Goal: Information Seeking & Learning: Learn about a topic

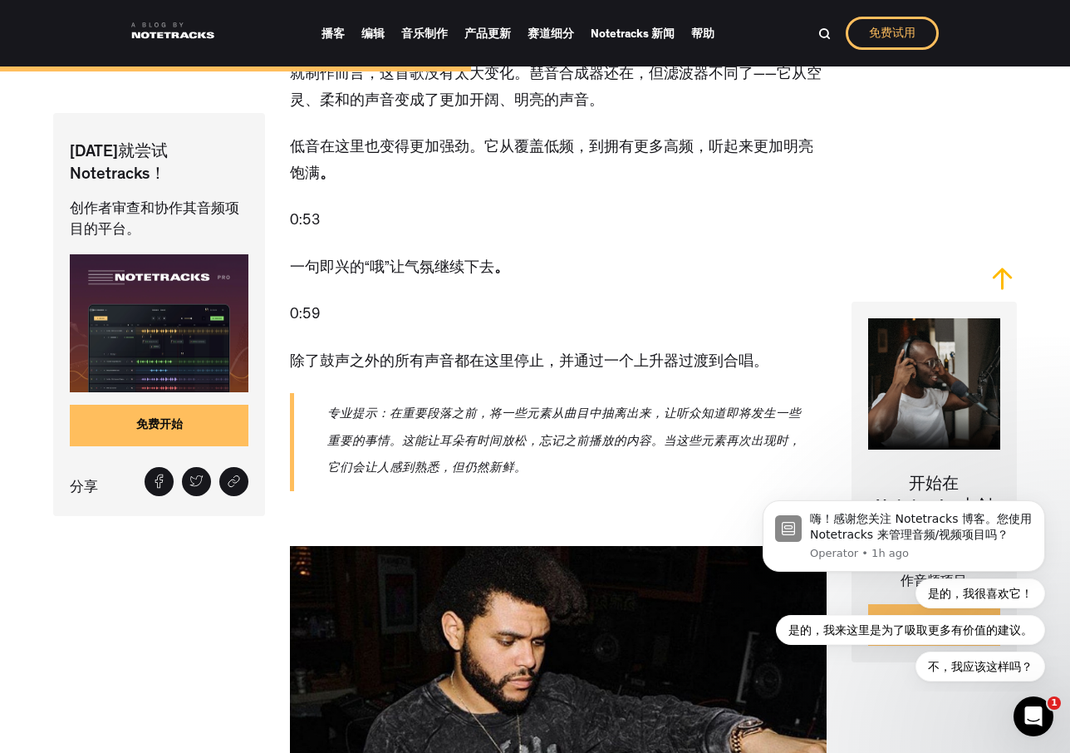
scroll to position [4159, 0]
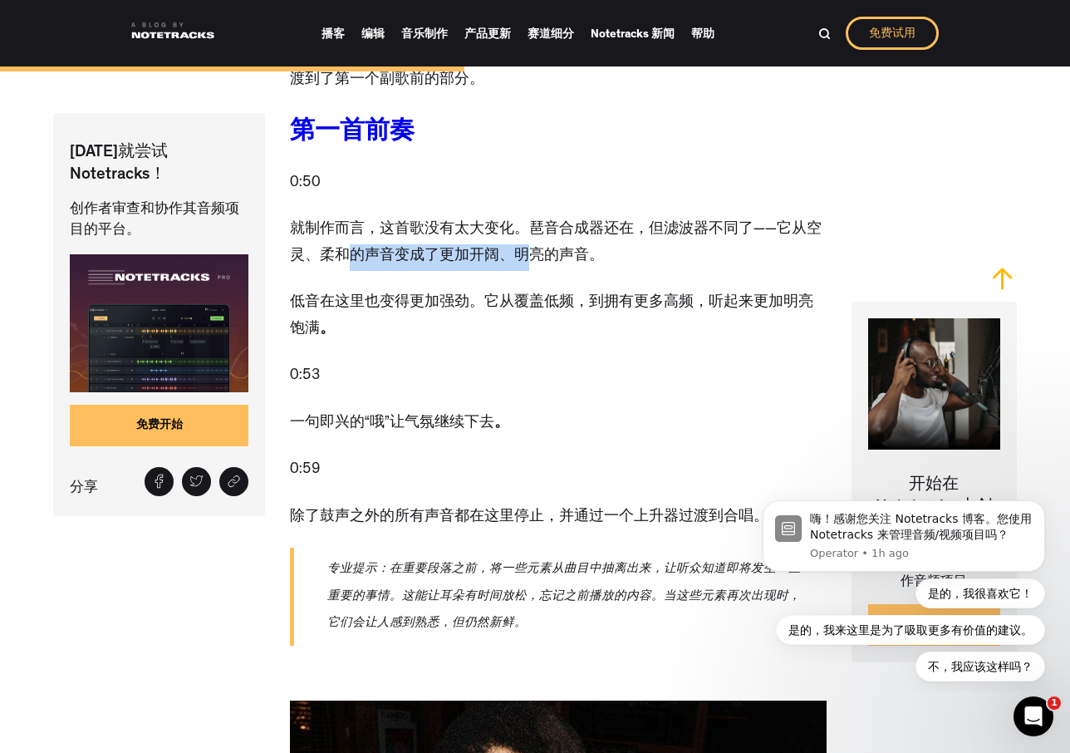
drag, startPoint x: 347, startPoint y: 240, endPoint x: 524, endPoint y: 242, distance: 176.2
click at [524, 242] on font "就制作而言，这首歌没有太大变化。琶音合成器还在，但滤波器不同了——它从空灵、柔和的声音变成了更加开阔、明亮的声音。" at bounding box center [556, 244] width 532 height 42
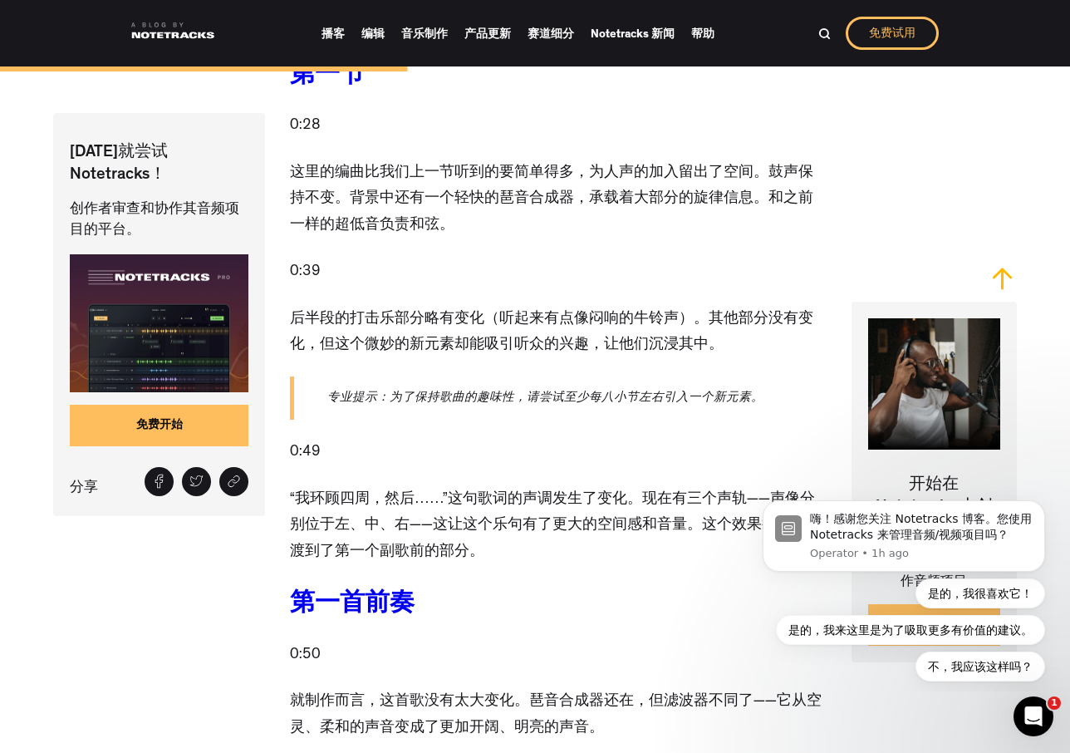
scroll to position [3643, 0]
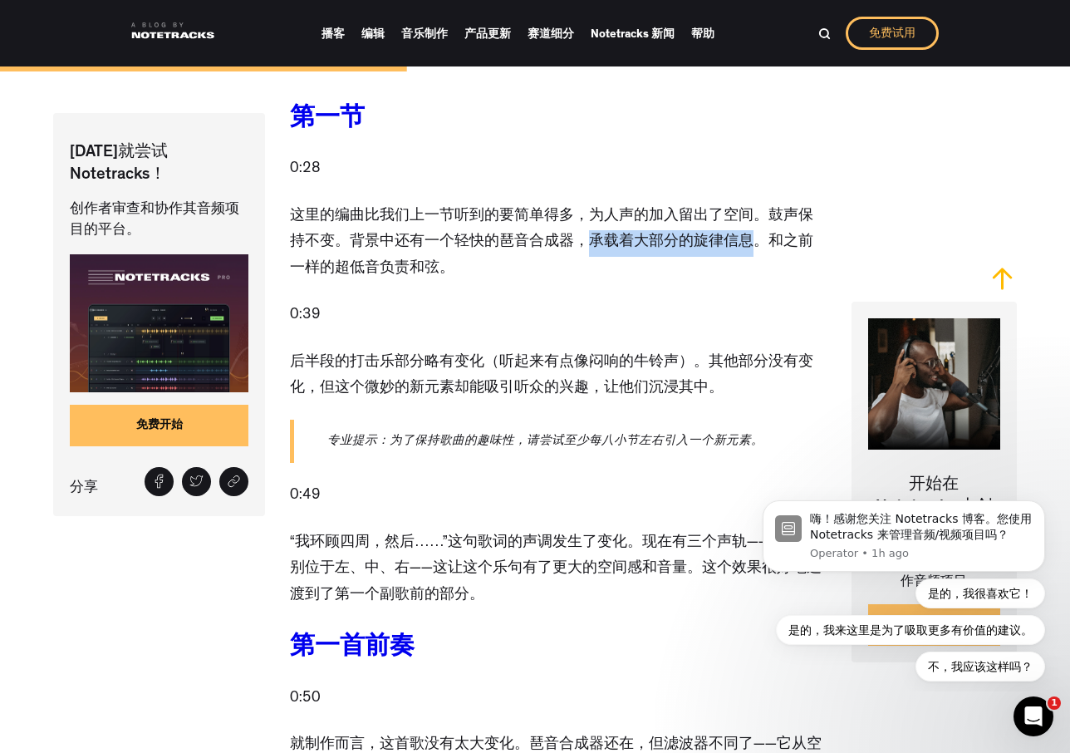
drag, startPoint x: 572, startPoint y: 229, endPoint x: 729, endPoint y: 231, distance: 157.1
click at [729, 231] on font "这里的编曲比我们上一节听到的要简单得多，为人声的加入留出了空间。鼓声保持不变。背景中还有一个轻快的琶音合成器，承载着大部分的旋律信息。和之前一样的超低音负责和…" at bounding box center [552, 242] width 524 height 67
copy font "承载着大部分的旋律信息"
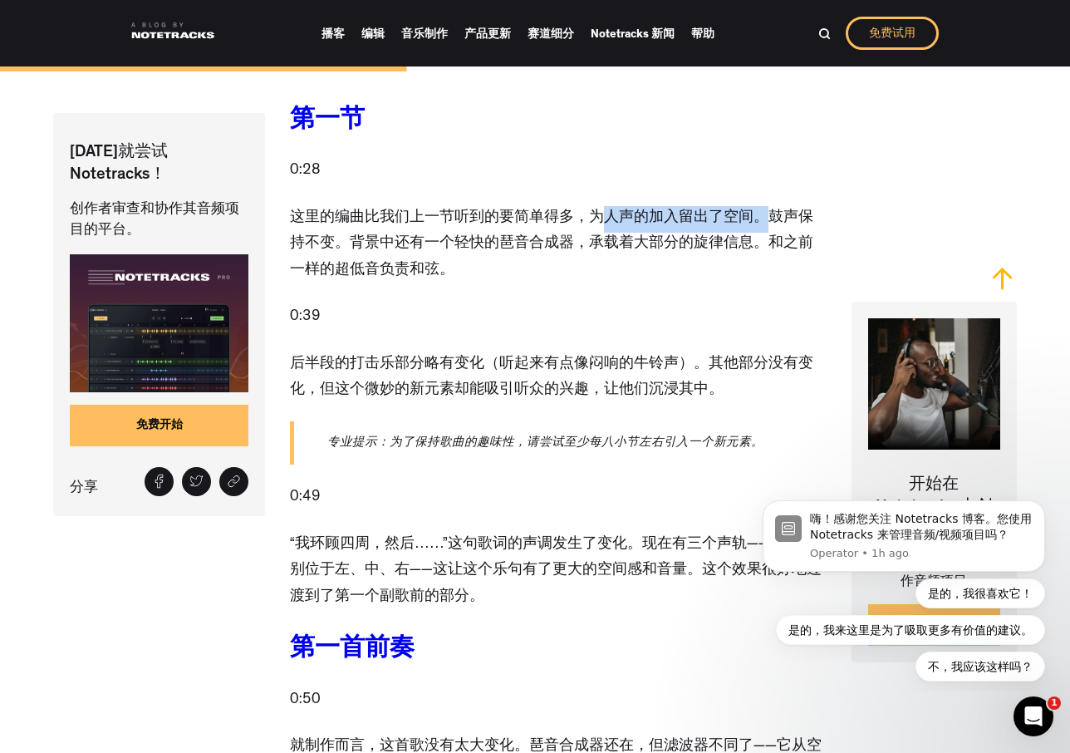
drag, startPoint x: 607, startPoint y: 204, endPoint x: 763, endPoint y: 195, distance: 156.5
click at [763, 211] on font "这里的编曲比我们上一节听到的要简单得多，为人声的加入留出了空间。鼓声保持不变。背景中还有一个轻快的琶音合成器，承载着大部分的旋律信息。和之前一样的超低音负责和…" at bounding box center [552, 244] width 524 height 67
click at [751, 227] on font "这里的编曲比我们上一节听到的要简单得多，为人声的加入留出了空间。鼓声保持不变。背景中还有一个轻快的琶音合成器，承载着大部分的旋律信息。和之前一样的超低音负责和…" at bounding box center [552, 244] width 524 height 67
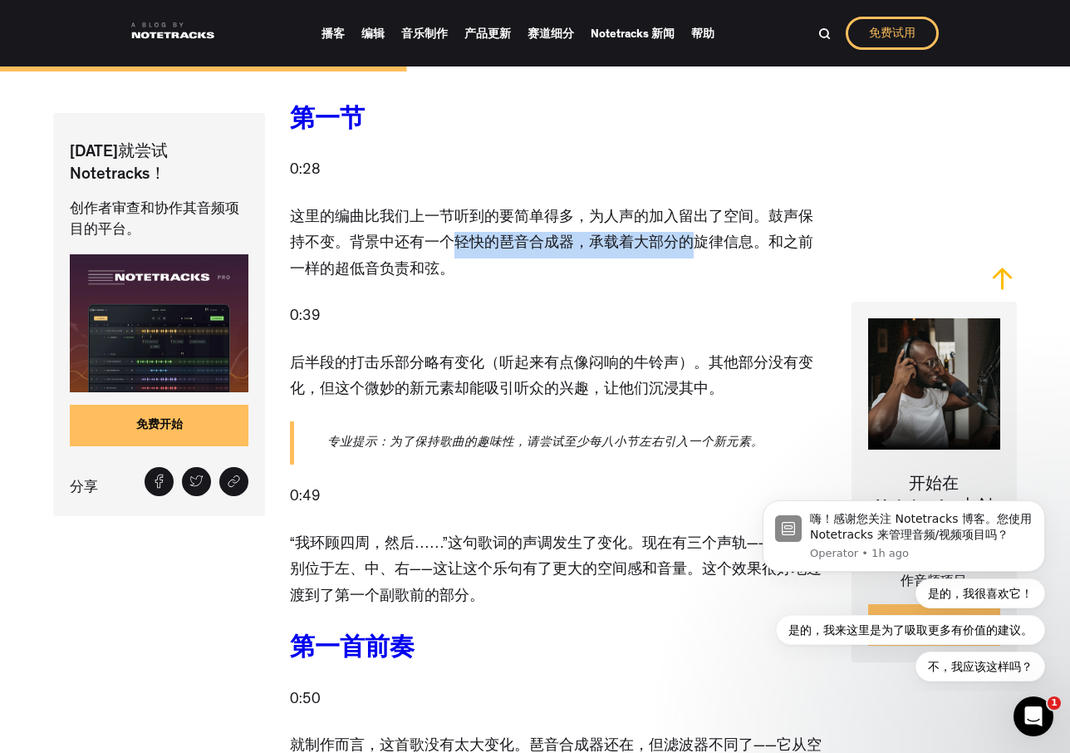
drag, startPoint x: 429, startPoint y: 229, endPoint x: 676, endPoint y: 224, distance: 247.7
click at [676, 224] on font "这里的编曲比我们上一节听到的要简单得多，为人声的加入留出了空间。鼓声保持不变。背景中还有一个轻快的琶音合成器，承载着大部分的旋律信息。和之前一样的超低音负责和…" at bounding box center [552, 244] width 524 height 67
click at [717, 234] on font "这里的编曲比我们上一节听到的要简单得多，为人声的加入留出了空间。鼓声保持不变。背景中还有一个轻快的琶音合成器，承载着大部分的旋律信息。和之前一样的超低音负责和…" at bounding box center [552, 244] width 524 height 67
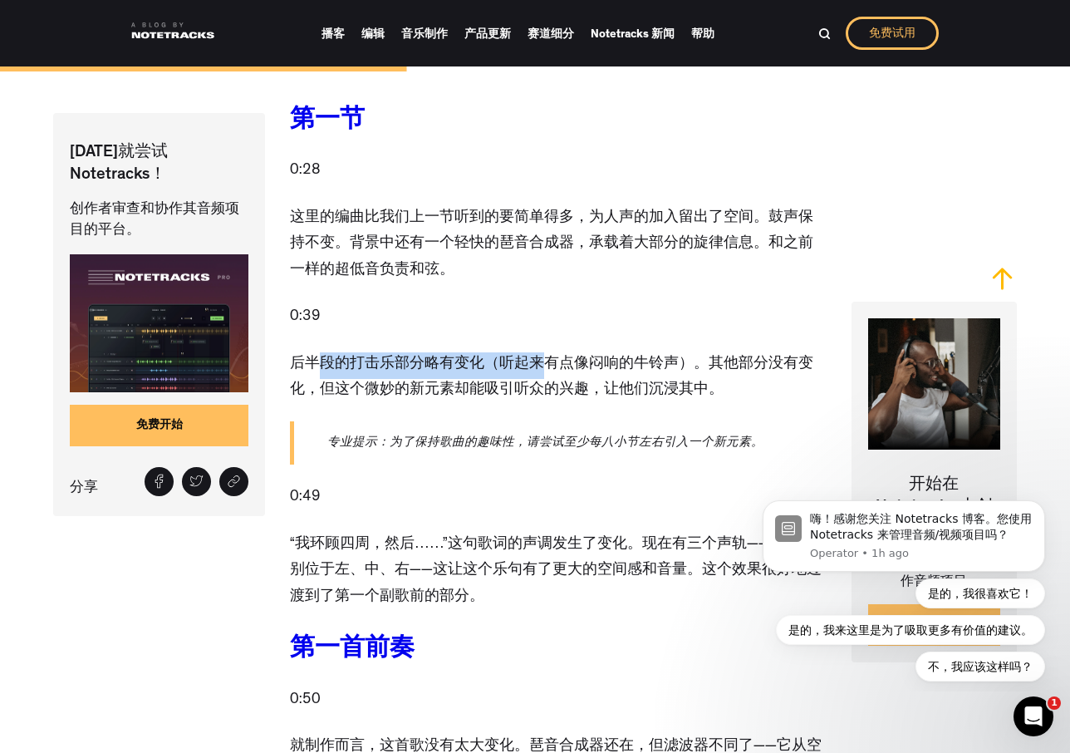
drag, startPoint x: 309, startPoint y: 350, endPoint x: 537, endPoint y: 362, distance: 228.0
click at [537, 362] on p "后半段的打击乐部分略有变化（听起来有点像闷响的牛铃声）。其他部分没有变化，但这个微妙的新元素却能吸引听众的兴趣，让他们沉浸其中。" at bounding box center [558, 378] width 537 height 52
click at [539, 363] on p "后半段的打击乐部分略有变化（听起来有点像闷响的牛铃声）。其他部分没有变化，但这个微妙的新元素却能吸引听众的兴趣，让他们沉浸其中。" at bounding box center [558, 378] width 537 height 52
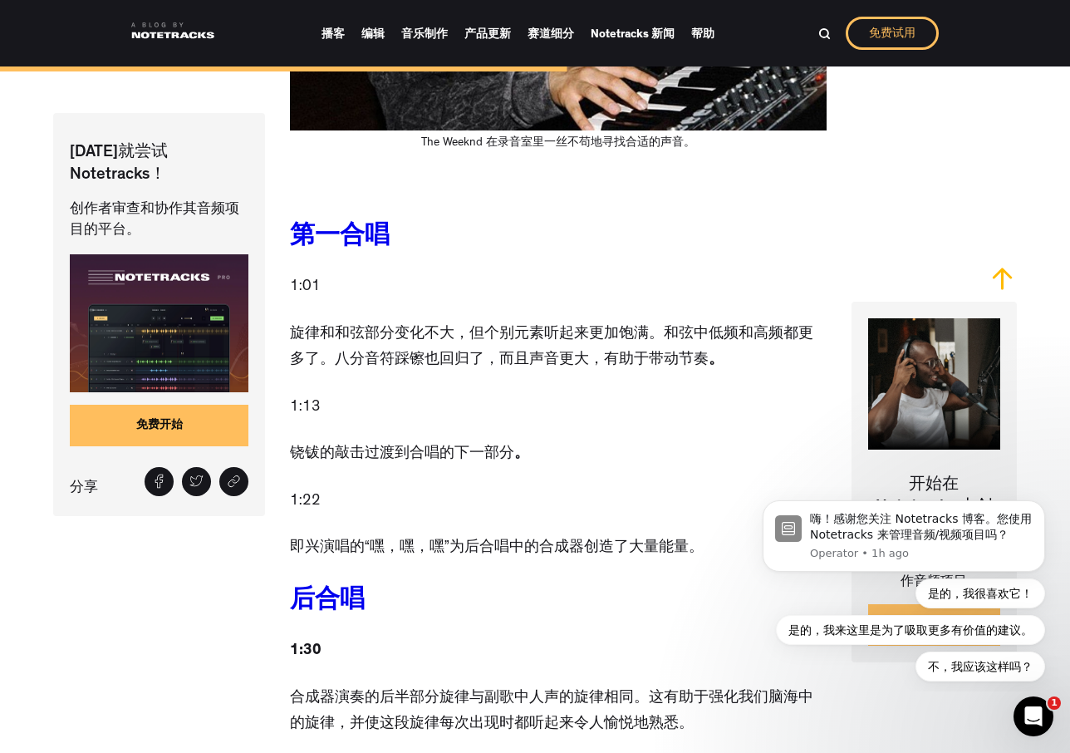
scroll to position [5324, 0]
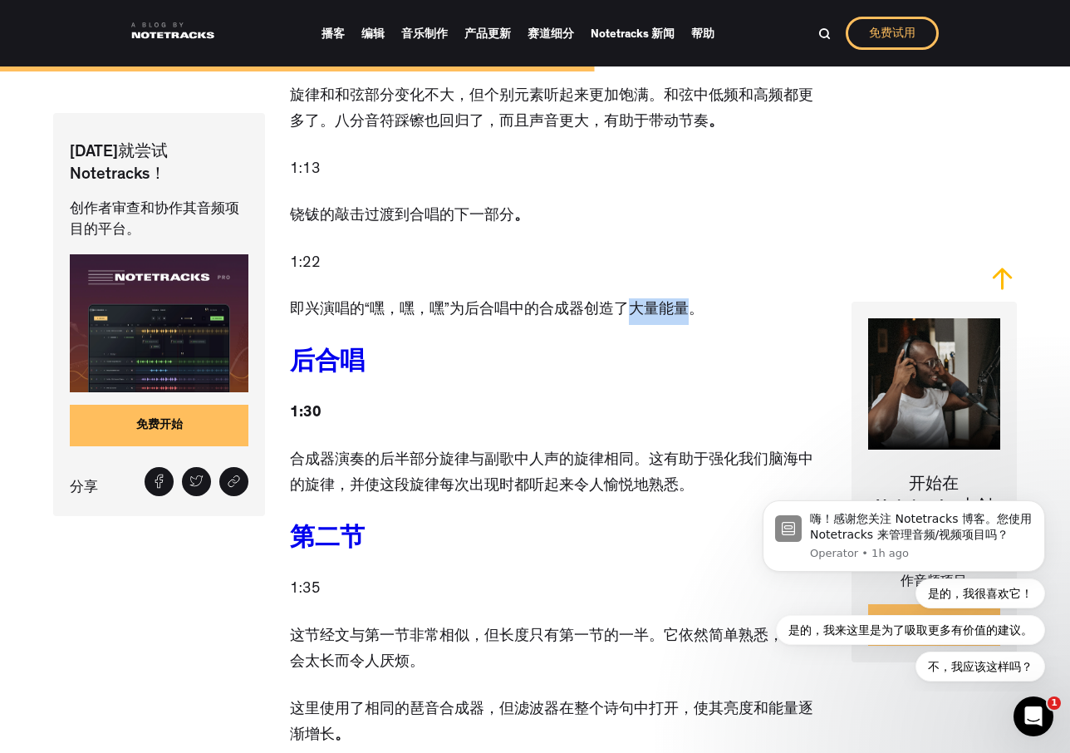
drag, startPoint x: 625, startPoint y: 303, endPoint x: 685, endPoint y: 305, distance: 59.9
click at [685, 305] on font "即兴演唱的“嘿，嘿，嘿”为后合唱中的合成器创造了大量能量。" at bounding box center [497, 310] width 414 height 15
copy font "大量能量"
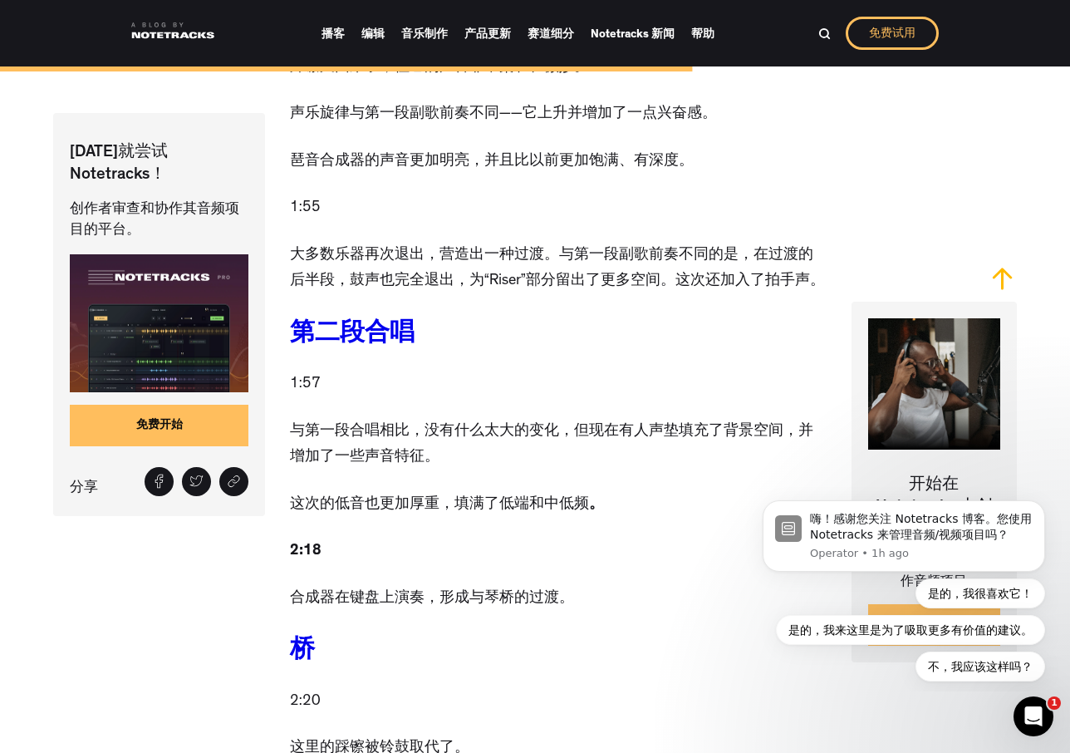
scroll to position [6271, 0]
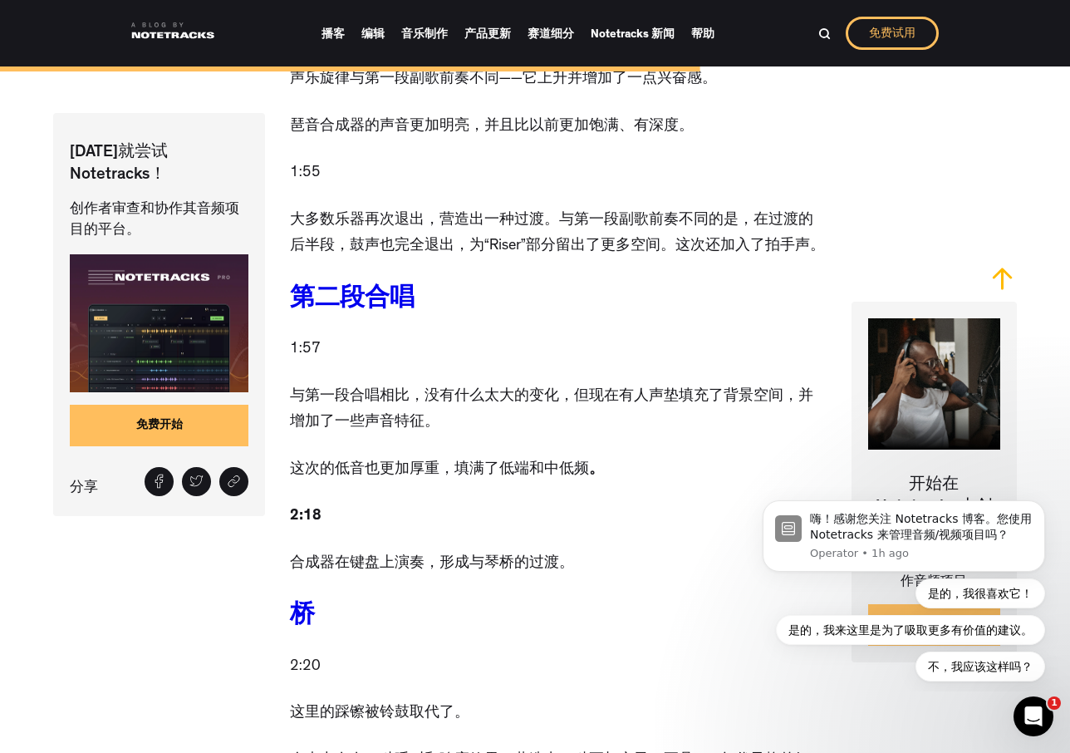
drag, startPoint x: 630, startPoint y: 390, endPoint x: 725, endPoint y: 408, distance: 96.5
click at [725, 408] on p "与第一段合唱相比，没有什么太大的变化，但现在有人声垫填充了背景空间，并增加了一些声音特征。" at bounding box center [558, 411] width 537 height 52
copy font "人声垫填充了背景空间，并增加了一些声音特征。"
click at [514, 421] on p "与第一段合唱相比，没有什么太大的变化，但现在有人声垫填充了背景空间，并增加了一些声音特征。" at bounding box center [558, 411] width 537 height 52
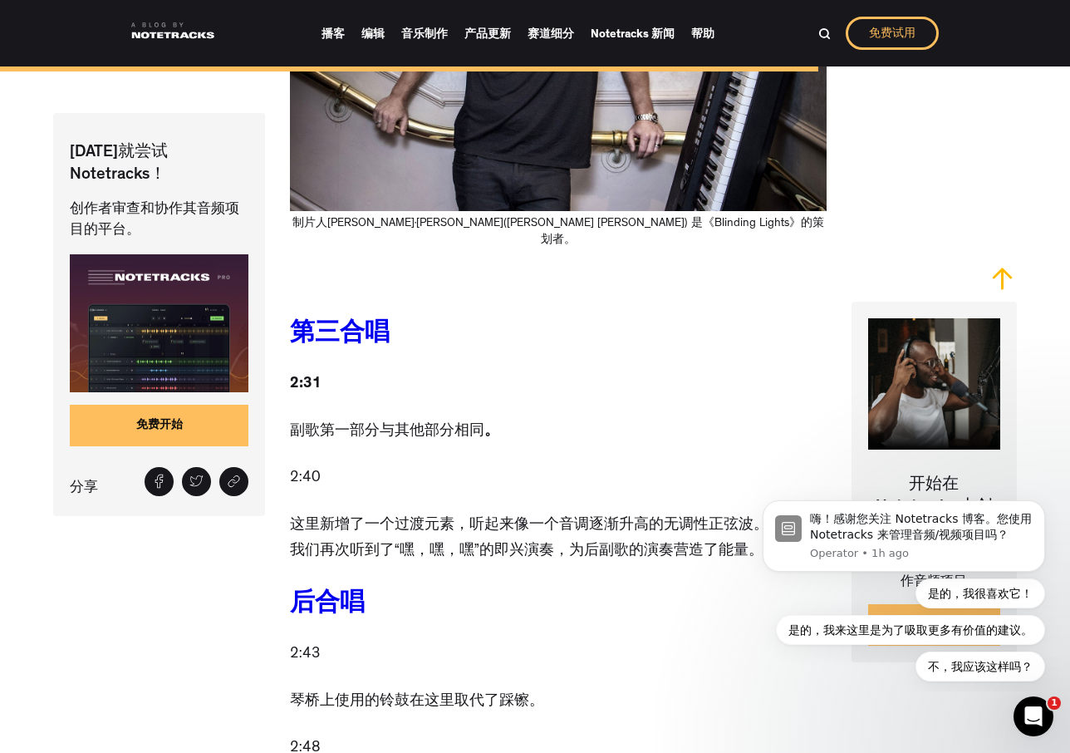
scroll to position [7383, 0]
